Goal: Task Accomplishment & Management: Complete application form

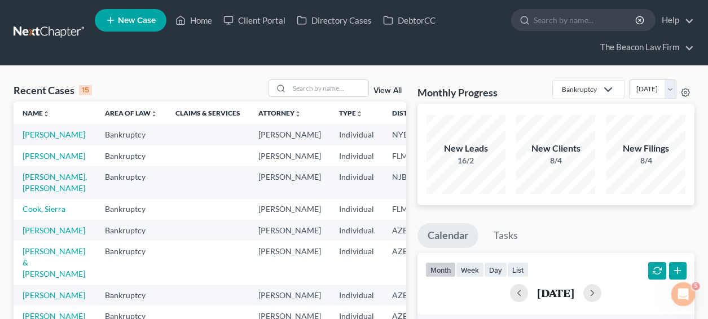
click at [334, 83] on input "search" at bounding box center [328, 88] width 79 height 16
type input "f"
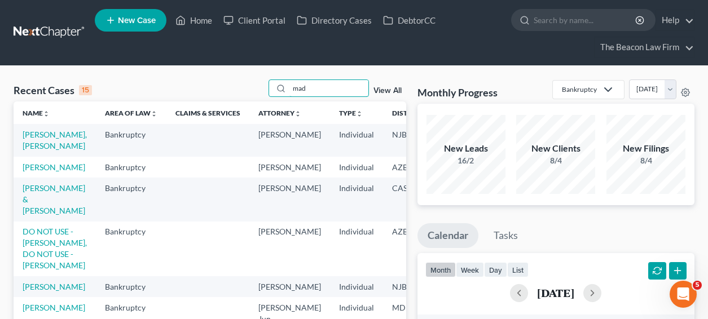
type input "mad"
click at [50, 170] on td "Mosley, Madeline" at bounding box center [55, 167] width 82 height 21
click at [43, 172] on link "Mosley, Madeline" at bounding box center [54, 167] width 63 height 10
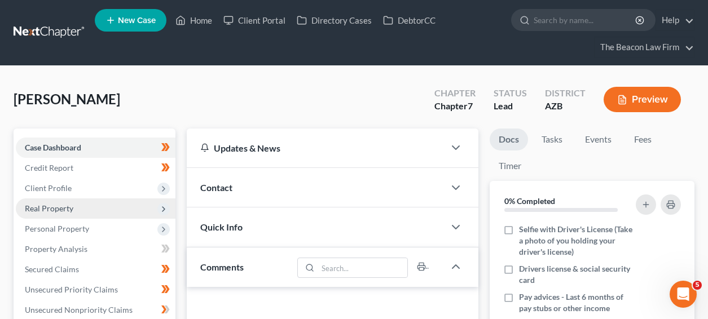
click at [99, 198] on span "Real Property" at bounding box center [96, 208] width 160 height 20
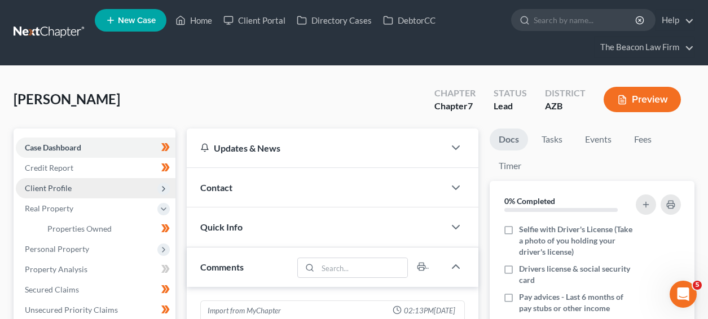
click at [100, 191] on span "Client Profile" at bounding box center [96, 188] width 160 height 20
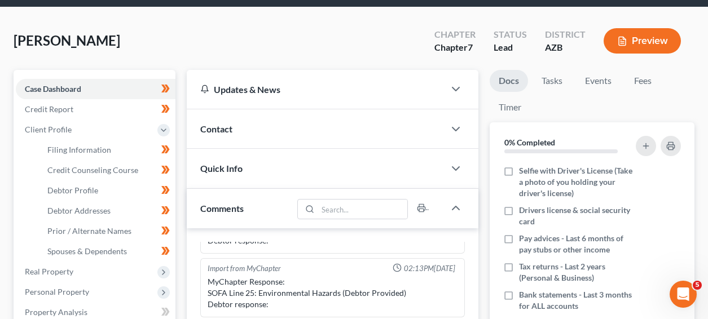
scroll to position [59, 0]
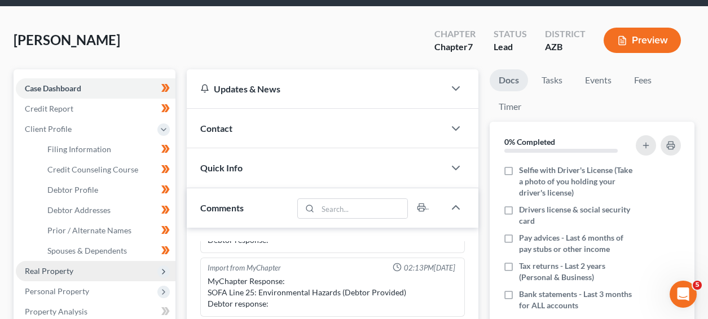
click at [143, 268] on span "Real Property" at bounding box center [96, 271] width 160 height 20
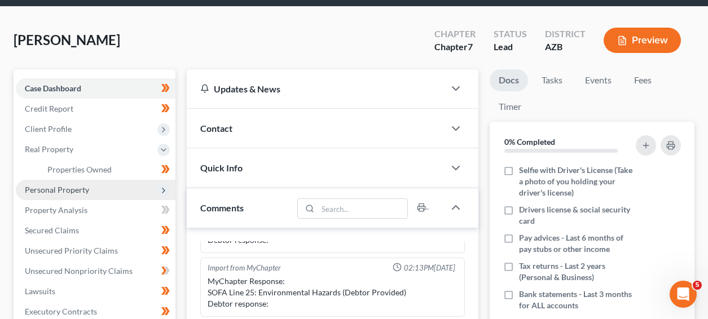
click at [125, 192] on span "Personal Property" at bounding box center [96, 190] width 160 height 20
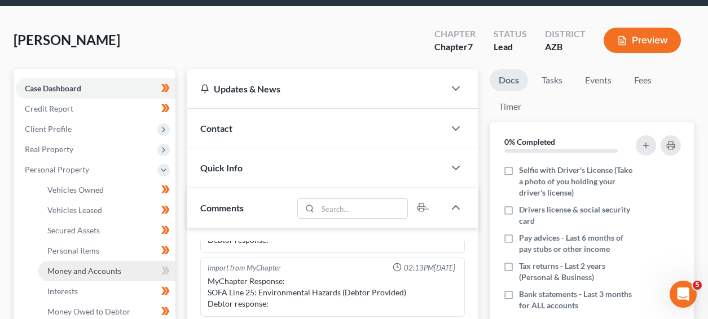
click at [121, 268] on link "Money and Accounts" at bounding box center [106, 271] width 137 height 20
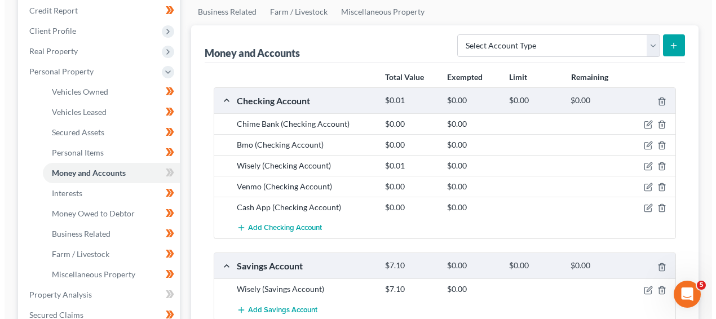
scroll to position [202, 0]
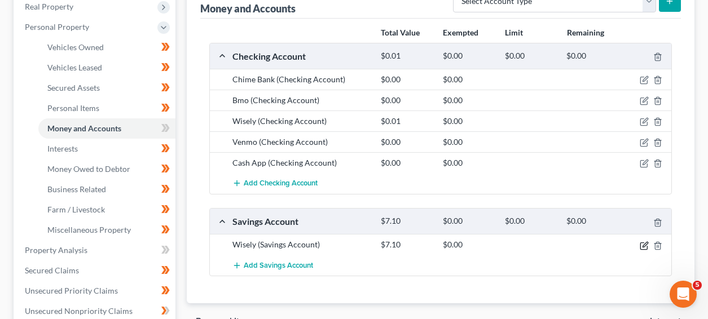
click at [642, 245] on icon "button" at bounding box center [643, 245] width 9 height 9
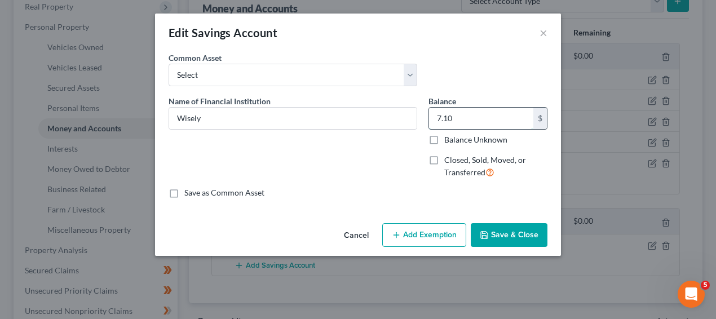
click at [488, 125] on input "7.10" at bounding box center [481, 118] width 104 height 21
click at [530, 232] on button "Save & Close" at bounding box center [509, 235] width 77 height 24
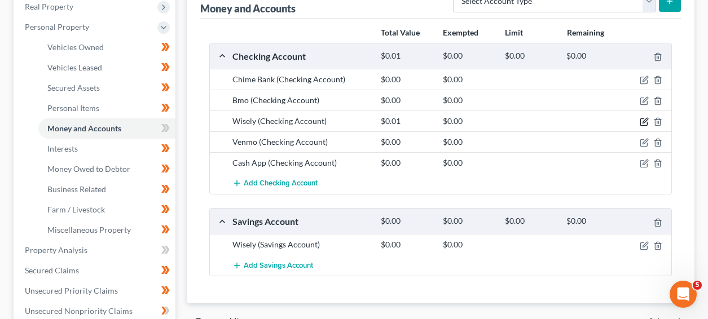
click at [641, 120] on icon "button" at bounding box center [643, 121] width 9 height 9
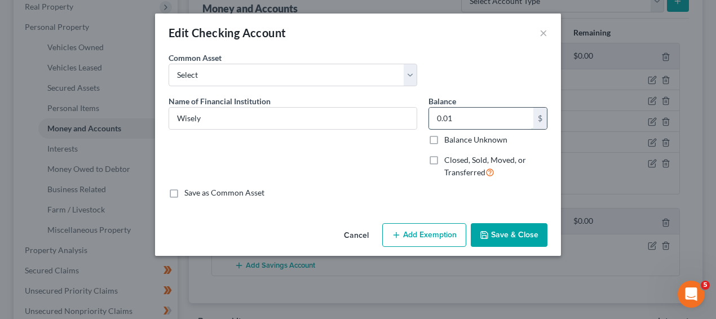
click at [480, 118] on input "0.01" at bounding box center [481, 118] width 104 height 21
paste input "94.55"
type input "94.55"
click at [500, 240] on button "Save & Close" at bounding box center [509, 235] width 77 height 24
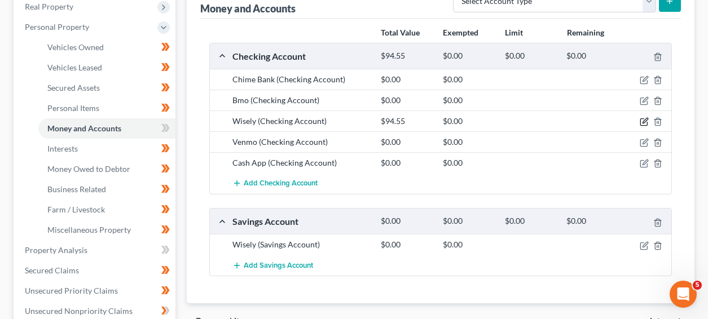
click at [640, 121] on icon "button" at bounding box center [643, 121] width 9 height 9
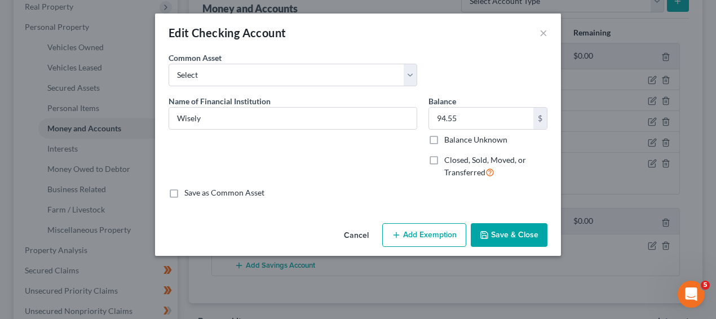
click at [433, 236] on button "Add Exemption" at bounding box center [424, 235] width 84 height 24
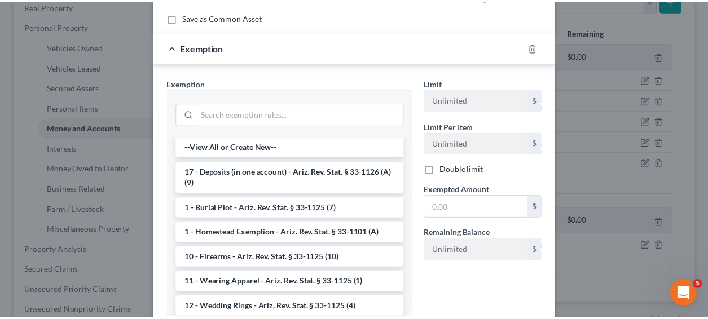
scroll to position [198, 0]
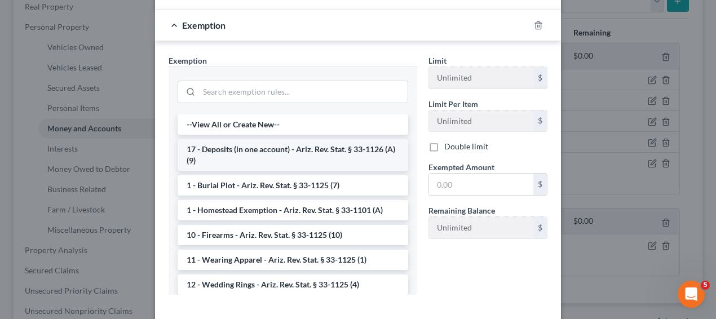
click at [267, 165] on li "17 - Deposits (in one account) - Ariz. Rev. Stat. § 33-1126 (A)(9)" at bounding box center [293, 155] width 231 height 32
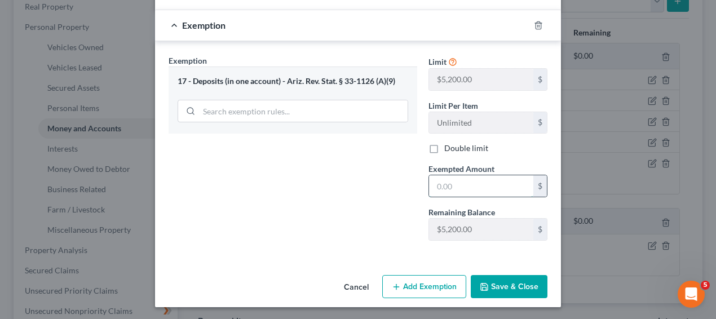
click at [448, 185] on input "text" at bounding box center [481, 185] width 104 height 21
paste input "94.55"
type input "94.55"
click at [509, 276] on button "Save & Close" at bounding box center [509, 287] width 77 height 24
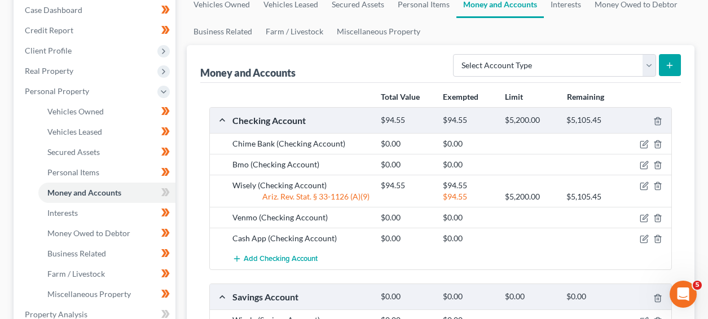
scroll to position [139, 0]
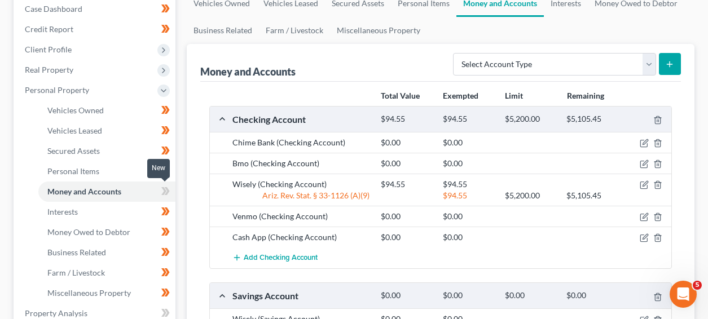
click at [165, 189] on icon at bounding box center [163, 191] width 5 height 8
